Goal: Information Seeking & Learning: Learn about a topic

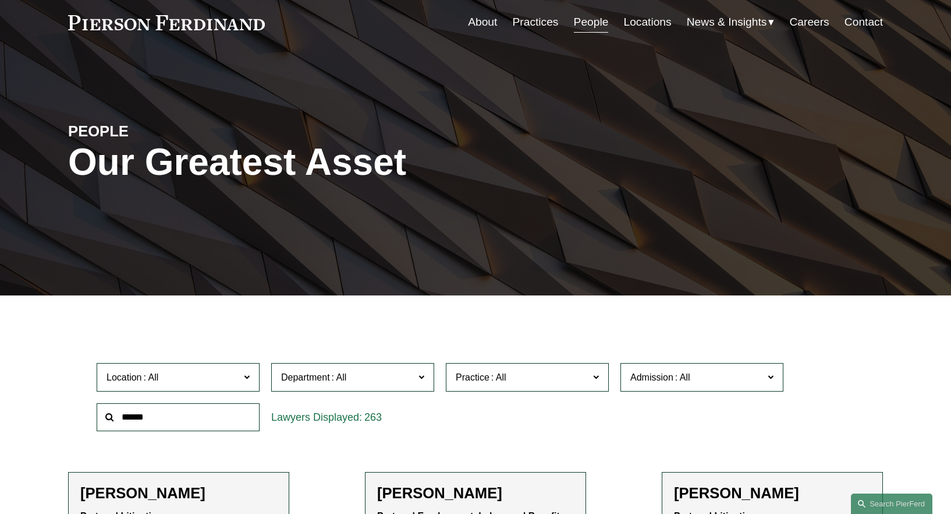
scroll to position [58, 0]
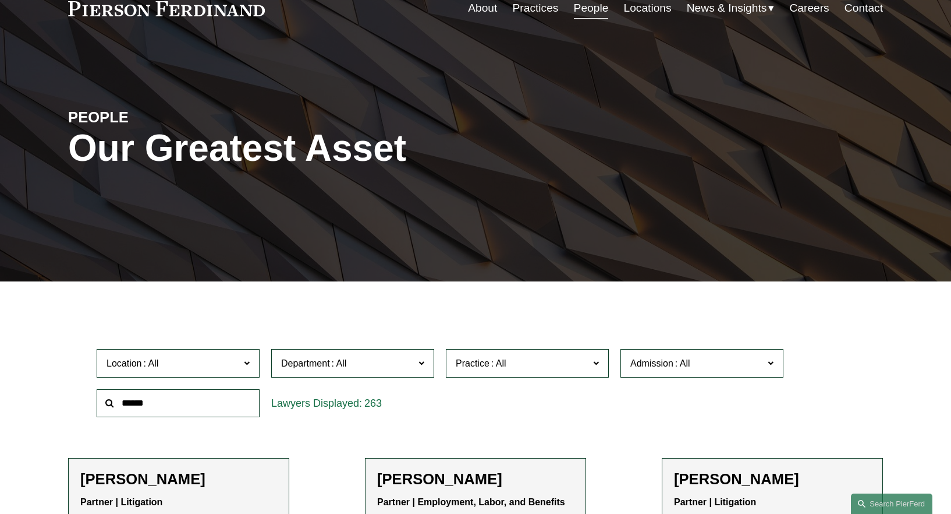
click at [214, 406] on input "text" at bounding box center [178, 403] width 163 height 29
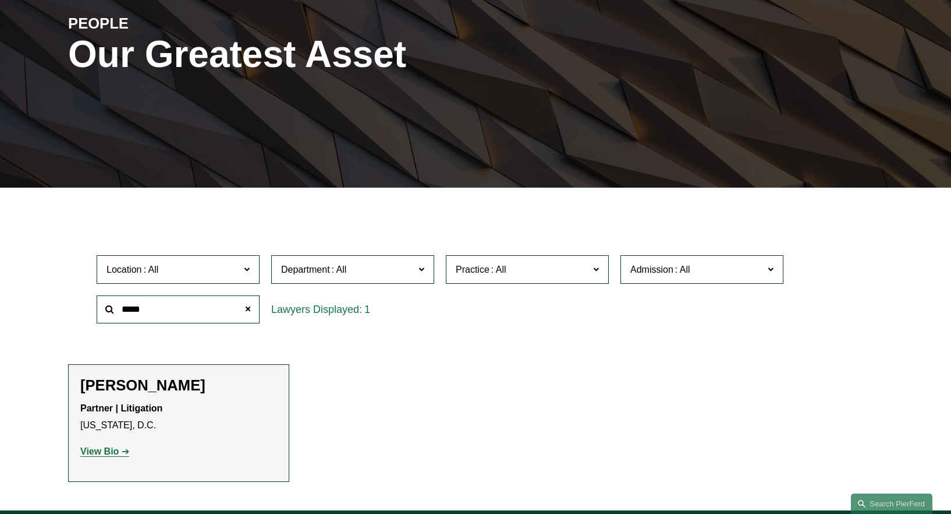
scroll to position [155, 0]
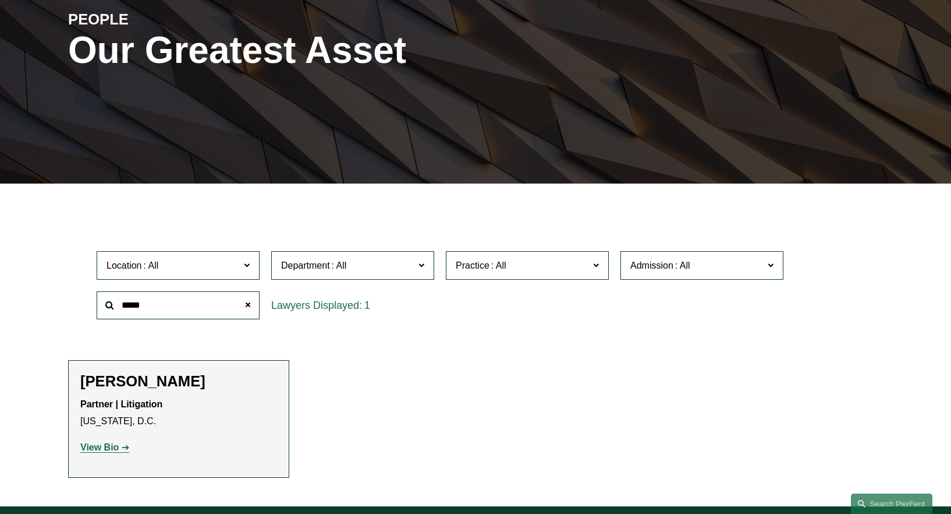
type input "*****"
click at [118, 447] on strong "View Bio" at bounding box center [99, 447] width 38 height 10
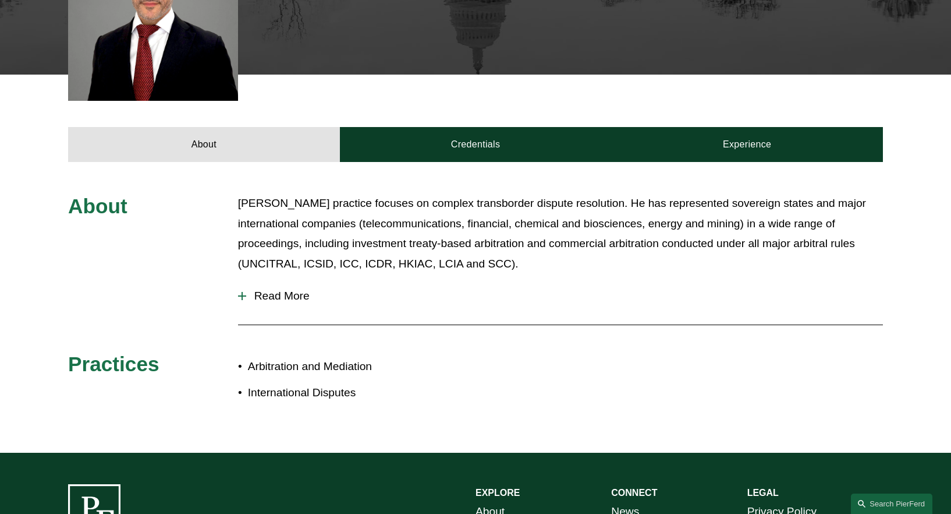
scroll to position [391, 0]
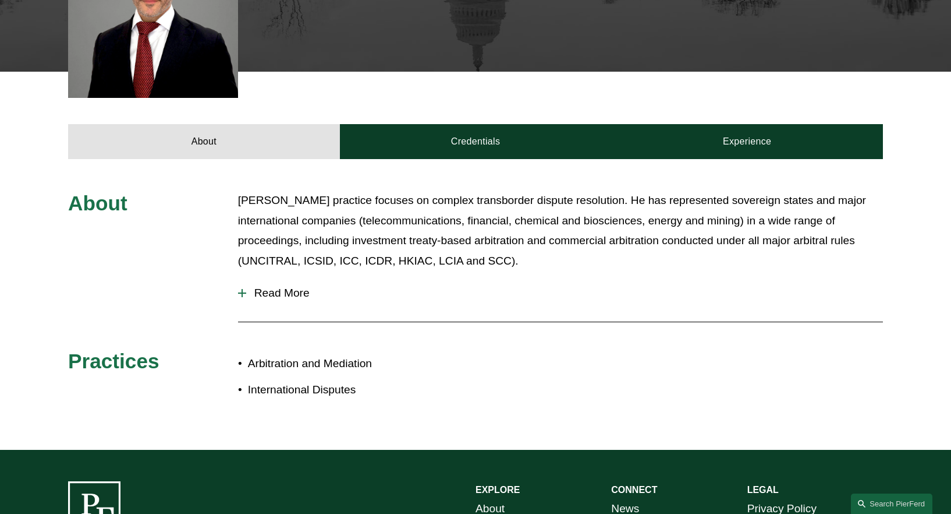
click at [288, 292] on span "Read More" at bounding box center [564, 292] width 637 height 13
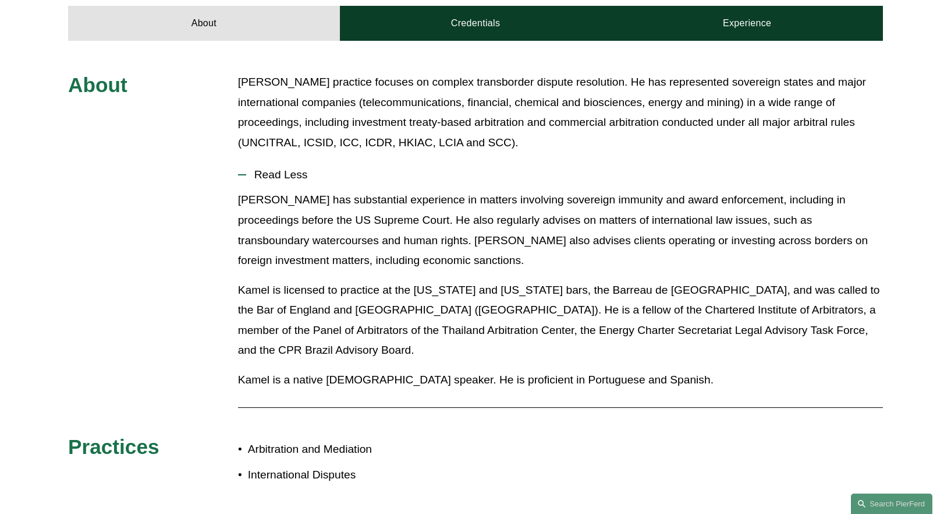
scroll to position [508, 0]
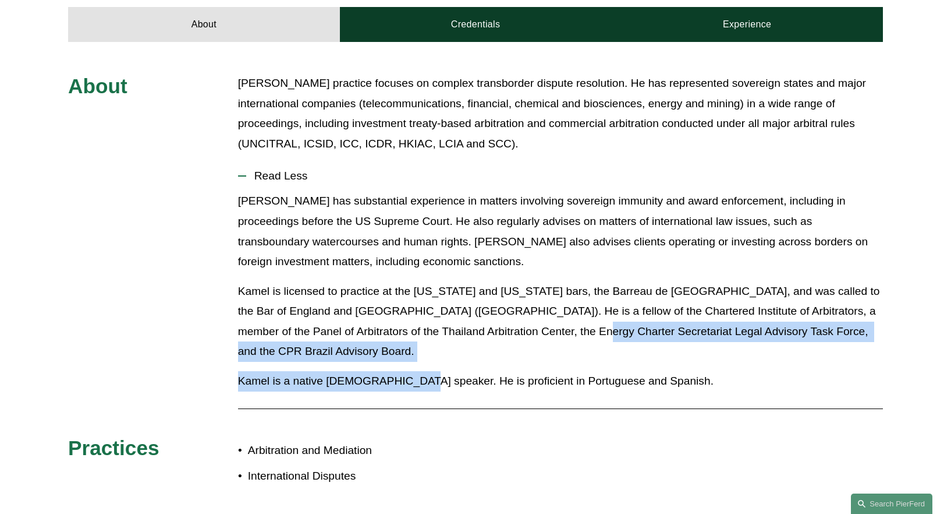
drag, startPoint x: 409, startPoint y: 362, endPoint x: 542, endPoint y: 334, distance: 136.3
click at [544, 334] on div "Kamel has substantial experience in matters involving sovereign immunity and aw…" at bounding box center [560, 295] width 645 height 208
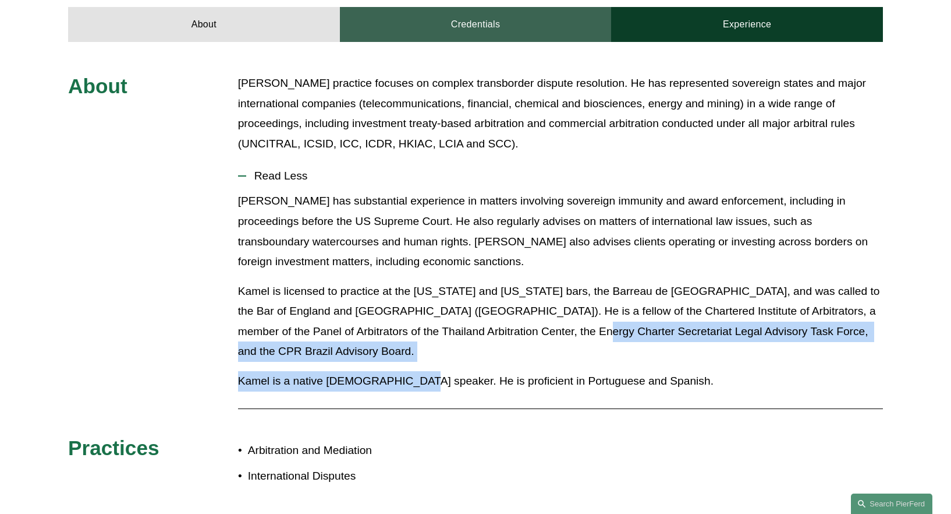
click at [439, 20] on link "Credentials" at bounding box center [476, 24] width 272 height 35
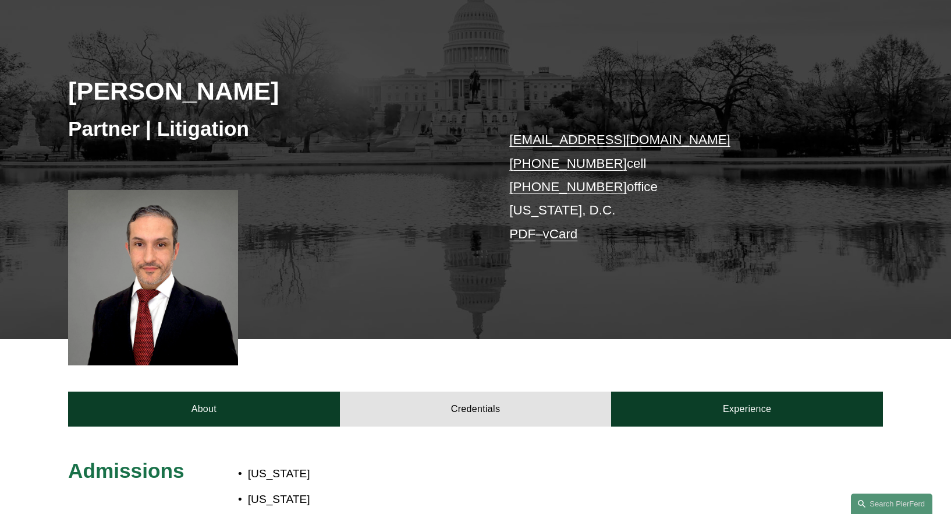
scroll to position [241, 0]
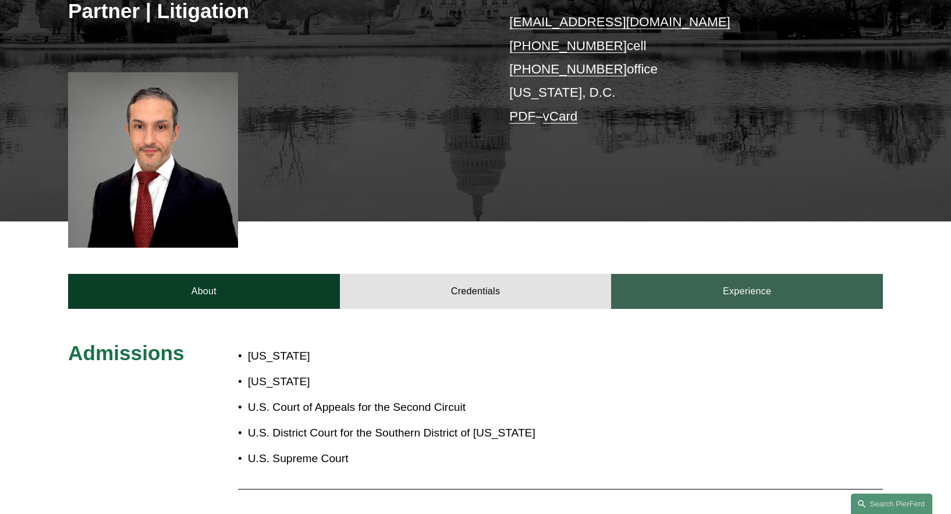
click at [706, 292] on link "Experience" at bounding box center [747, 291] width 272 height 35
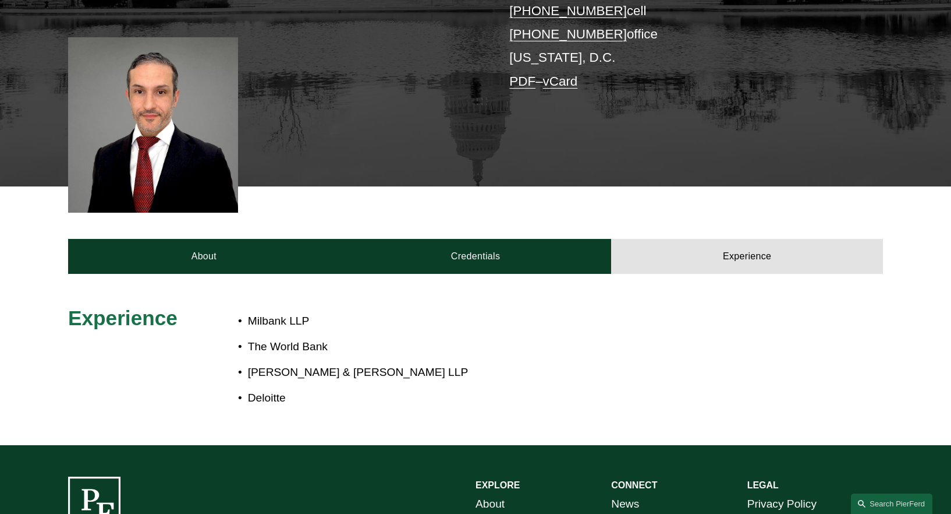
scroll to position [286, 0]
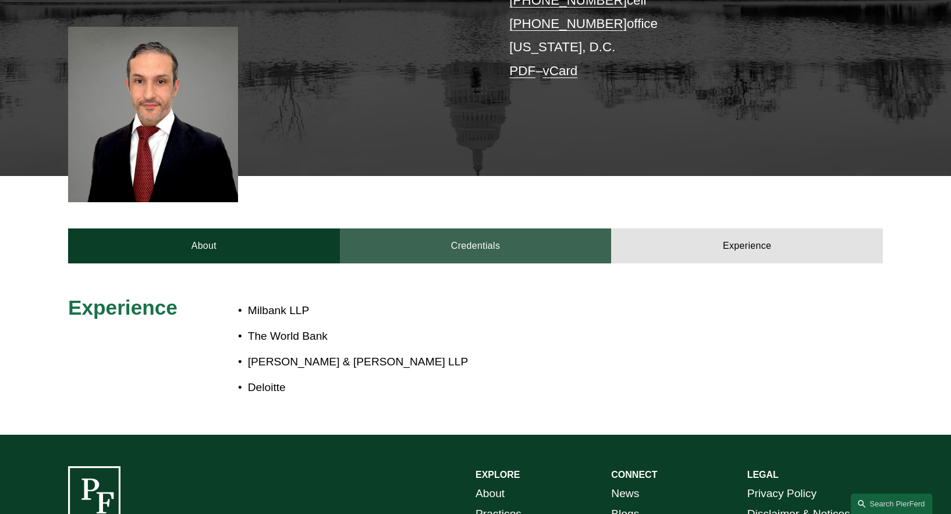
click at [550, 242] on link "Credentials" at bounding box center [476, 245] width 272 height 35
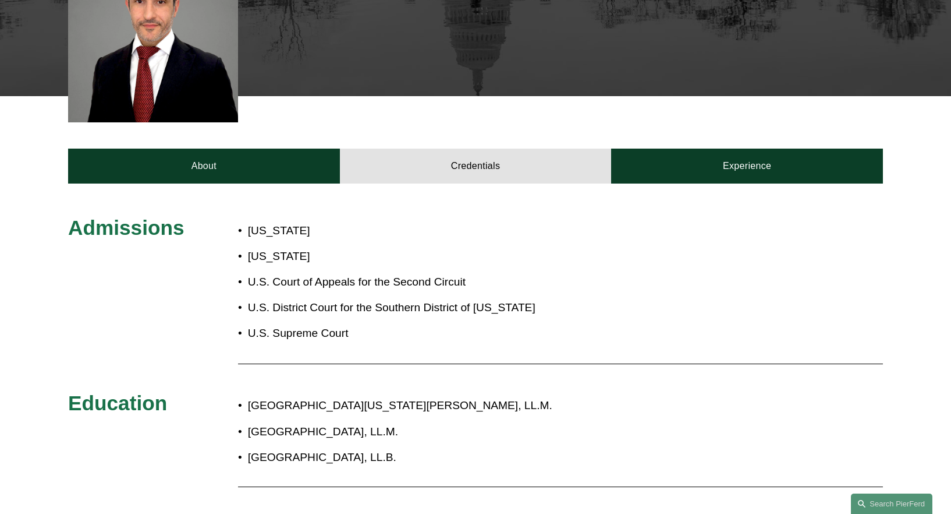
scroll to position [357, 0]
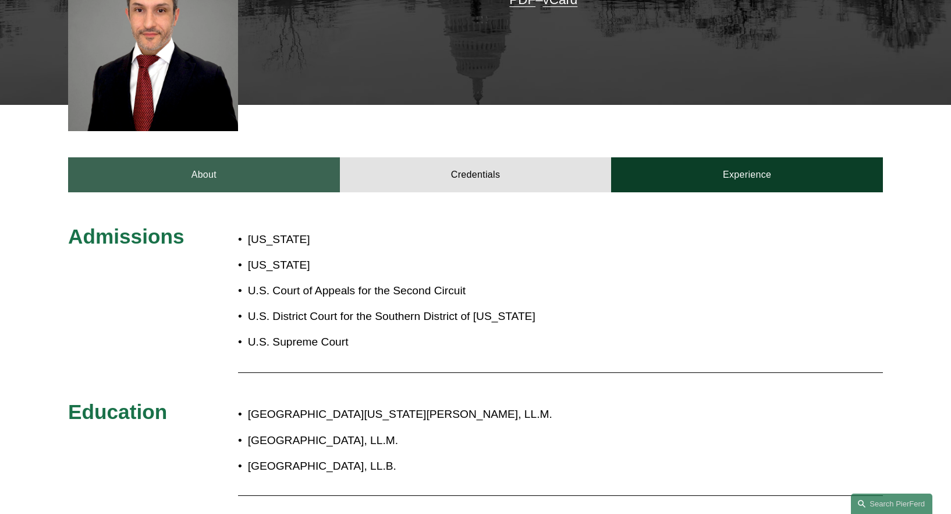
click at [266, 175] on link "About" at bounding box center [204, 174] width 272 height 35
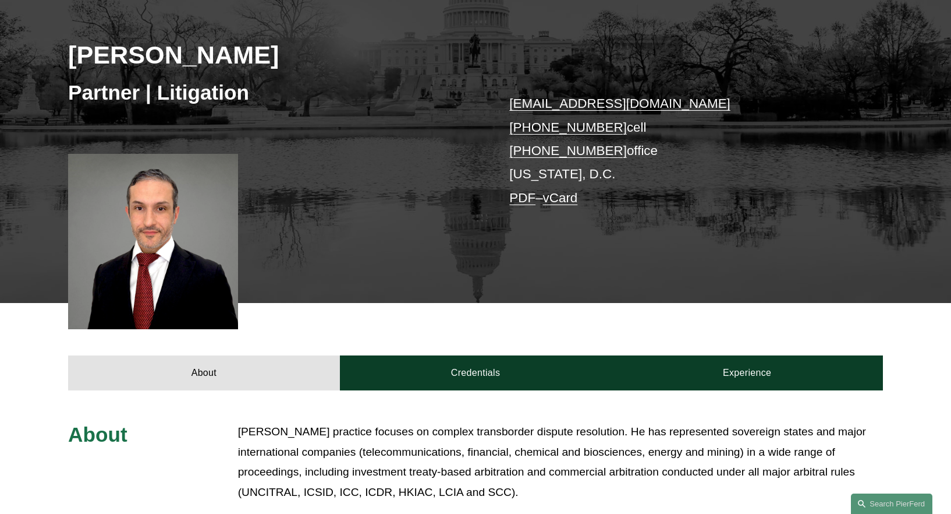
scroll to position [161, 0]
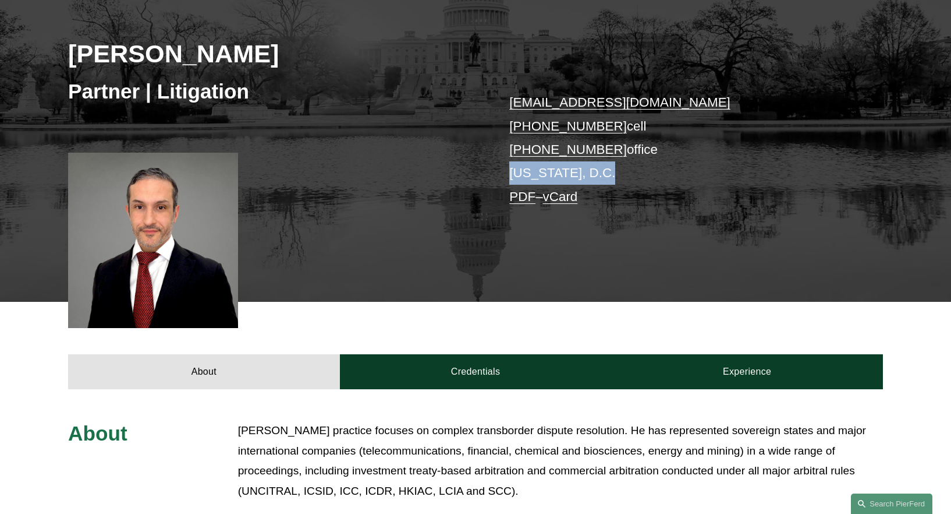
drag, startPoint x: 514, startPoint y: 171, endPoint x: 661, endPoint y: 166, distance: 147.4
click at [661, 166] on p "kamel.aitelaj@pierferd.com +1.301.775.3657 cell +1.804.792.3429 office Washingt…" at bounding box center [678, 150] width 339 height 118
click at [567, 291] on div "Kamel Aitelaj Partner | Litigation kamel.aitelaj@pierferd.com +1.301.775.3657 c…" at bounding box center [475, 135] width 951 height 333
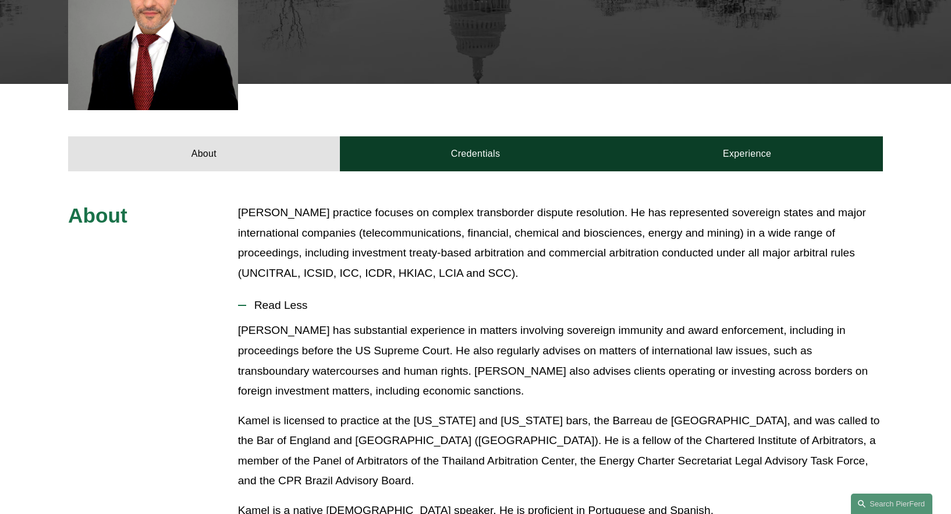
scroll to position [583, 0]
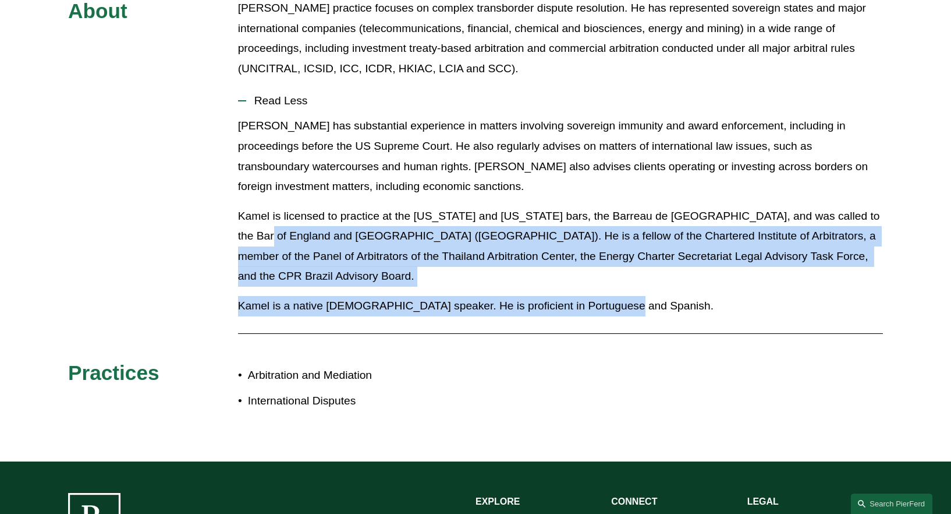
drag, startPoint x: 622, startPoint y: 291, endPoint x: 204, endPoint y: 228, distance: 422.7
click at [204, 228] on div "About Kamel’s practice focuses on complex transborder dispute resolution. He ha…" at bounding box center [475, 213] width 951 height 431
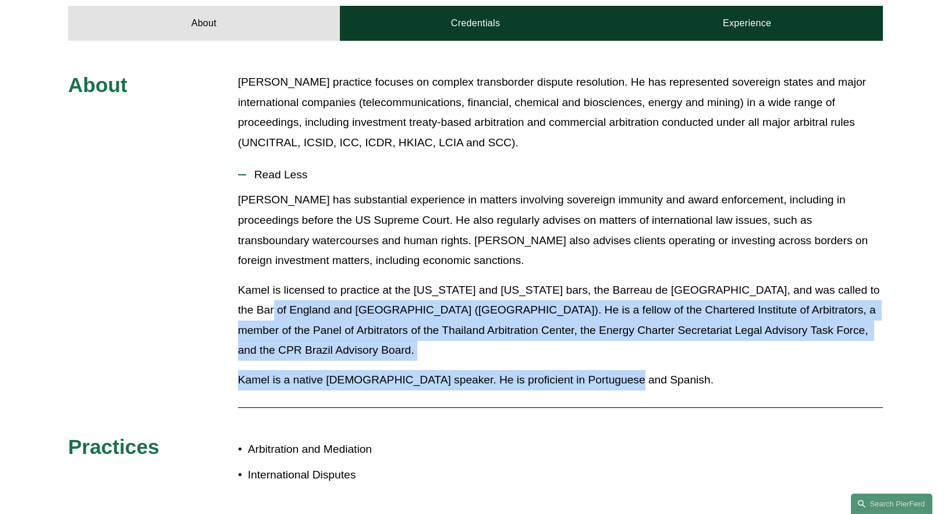
scroll to position [507, 0]
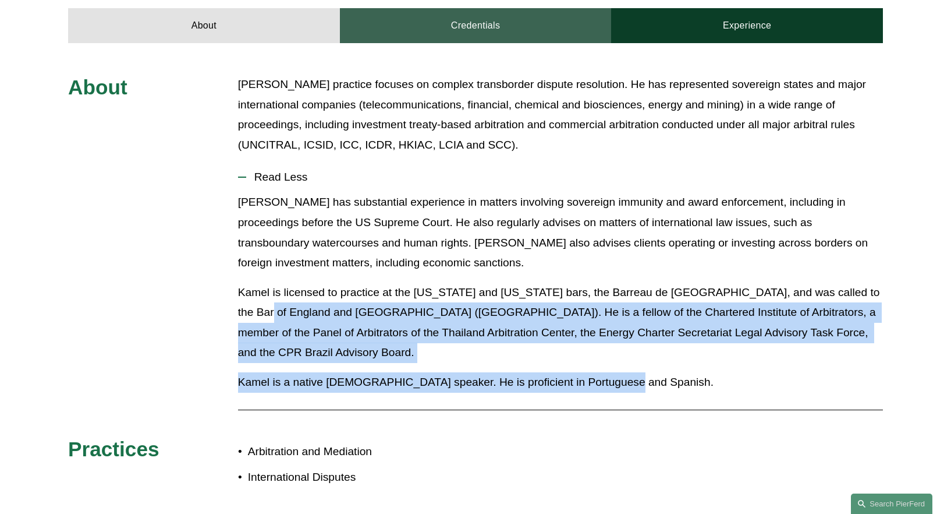
click at [476, 30] on link "Credentials" at bounding box center [476, 25] width 272 height 35
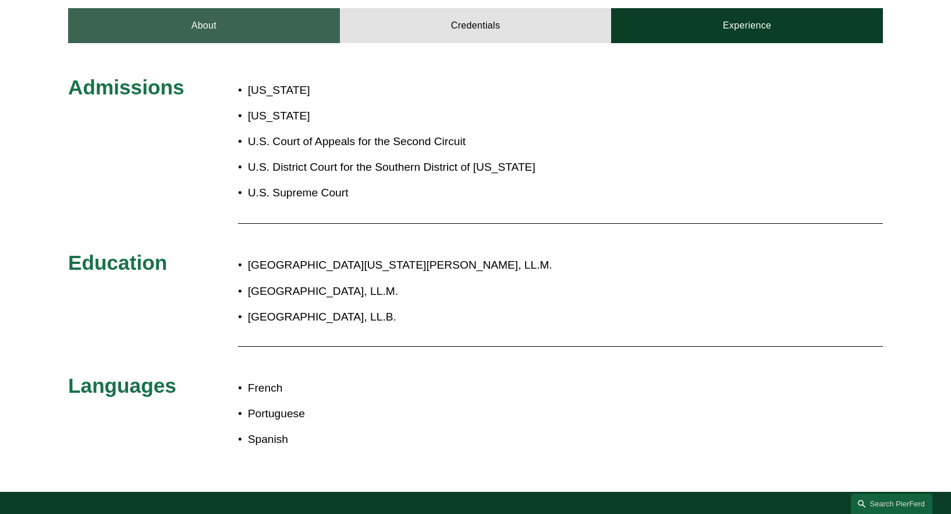
click at [268, 21] on link "About" at bounding box center [204, 25] width 272 height 35
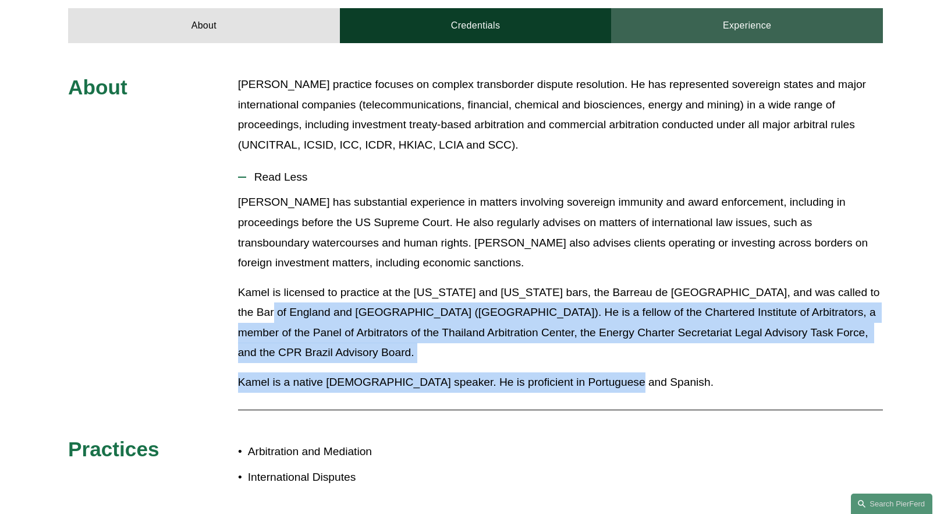
click at [714, 27] on link "Experience" at bounding box center [747, 25] width 272 height 35
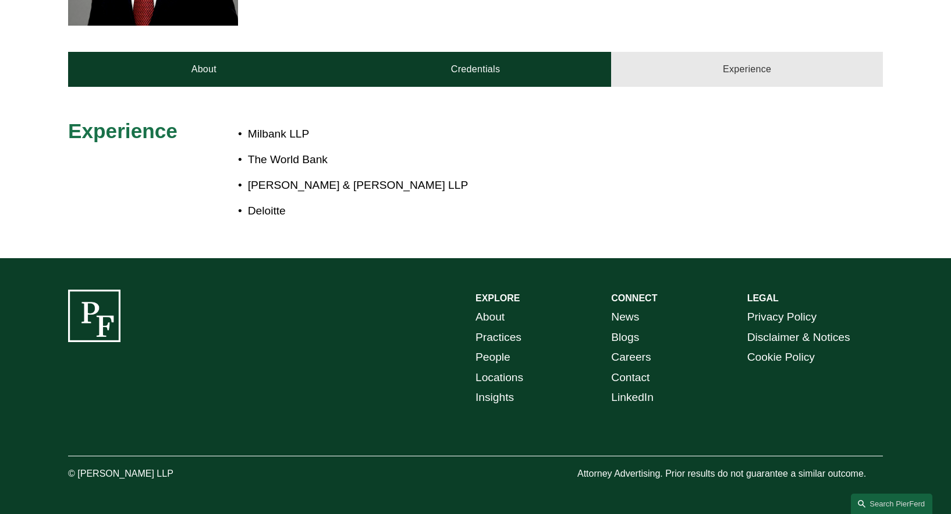
scroll to position [463, 0]
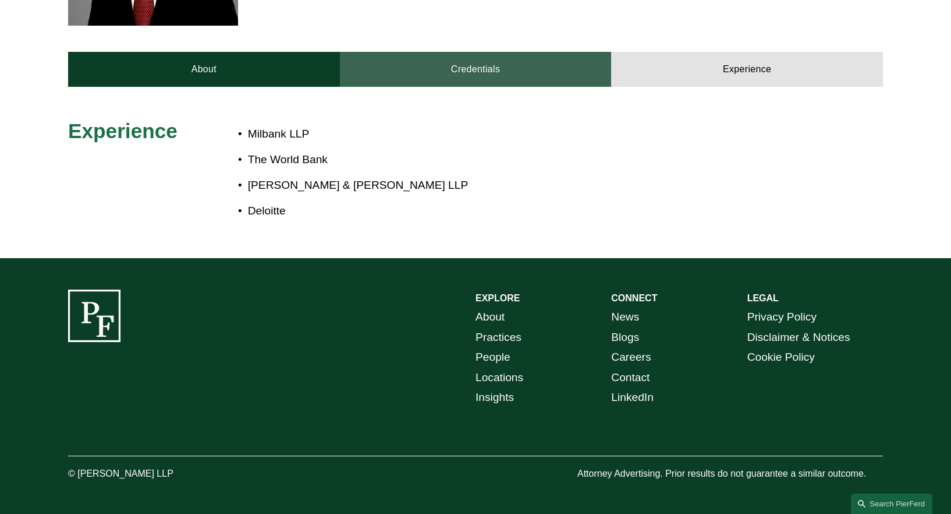
click at [488, 65] on link "Credentials" at bounding box center [476, 69] width 272 height 35
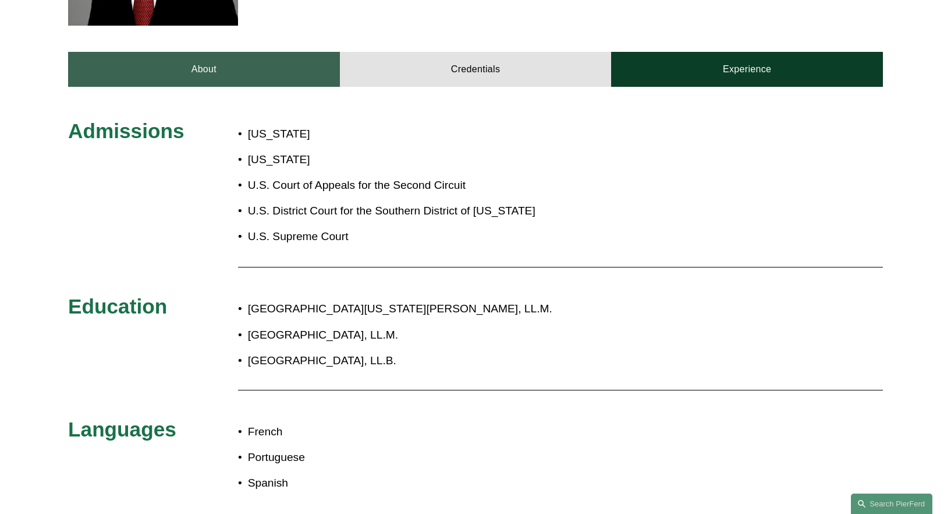
click at [204, 72] on link "About" at bounding box center [204, 69] width 272 height 35
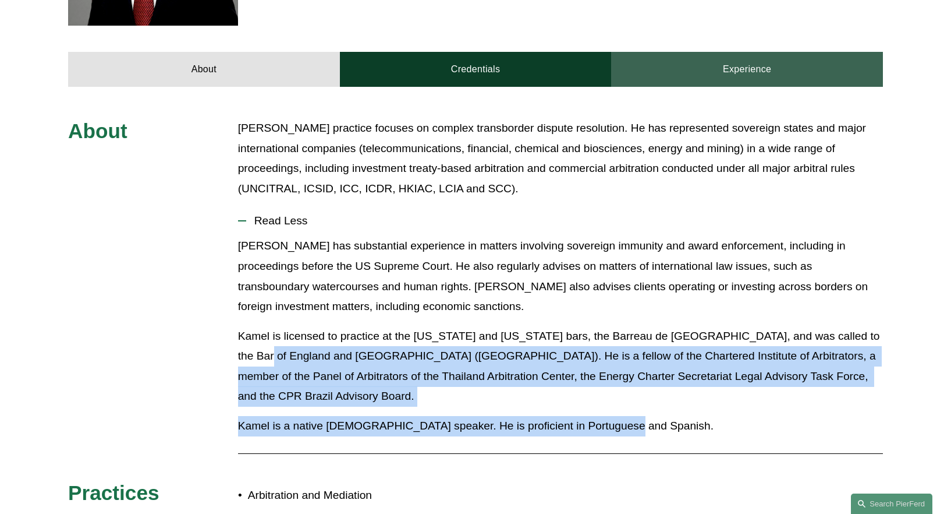
click at [702, 62] on link "Experience" at bounding box center [747, 69] width 272 height 35
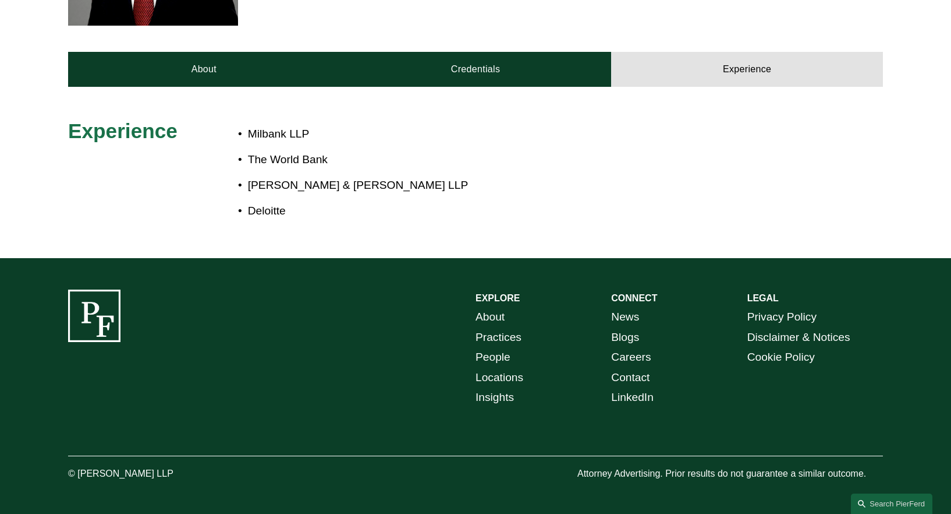
drag, startPoint x: 249, startPoint y: 185, endPoint x: 462, endPoint y: 179, distance: 213.2
click at [462, 179] on p "Kramer Levin Naftalis & Frankel LLP" at bounding box center [514, 185] width 533 height 20
click at [322, 189] on p "Kramer Levin Naftalis & Frankel LLP" at bounding box center [514, 185] width 533 height 20
drag, startPoint x: 250, startPoint y: 186, endPoint x: 448, endPoint y: 192, distance: 198.0
click at [448, 192] on p "Kramer Levin Naftalis & Frankel LLP" at bounding box center [514, 185] width 533 height 20
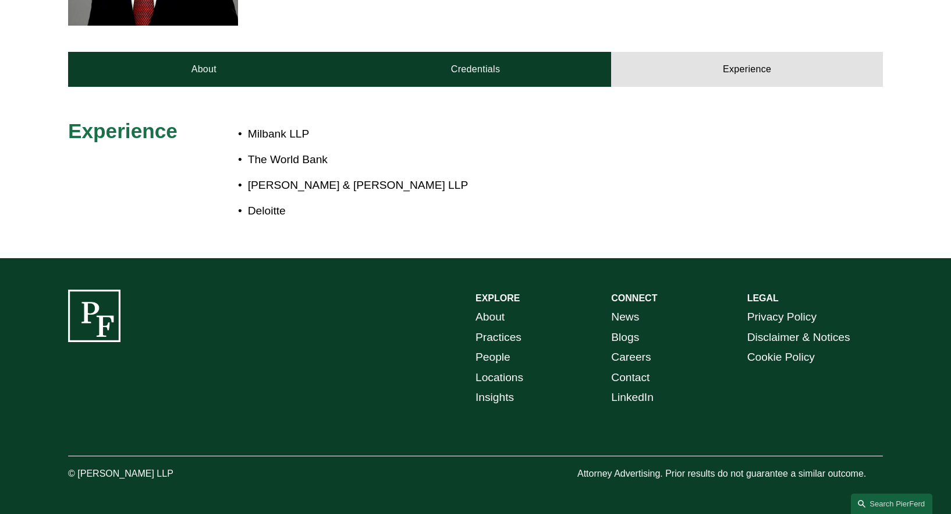
copy p "Kramer Levin Naftalis & Frankel LLP"
